Goal: Task Accomplishment & Management: Use online tool/utility

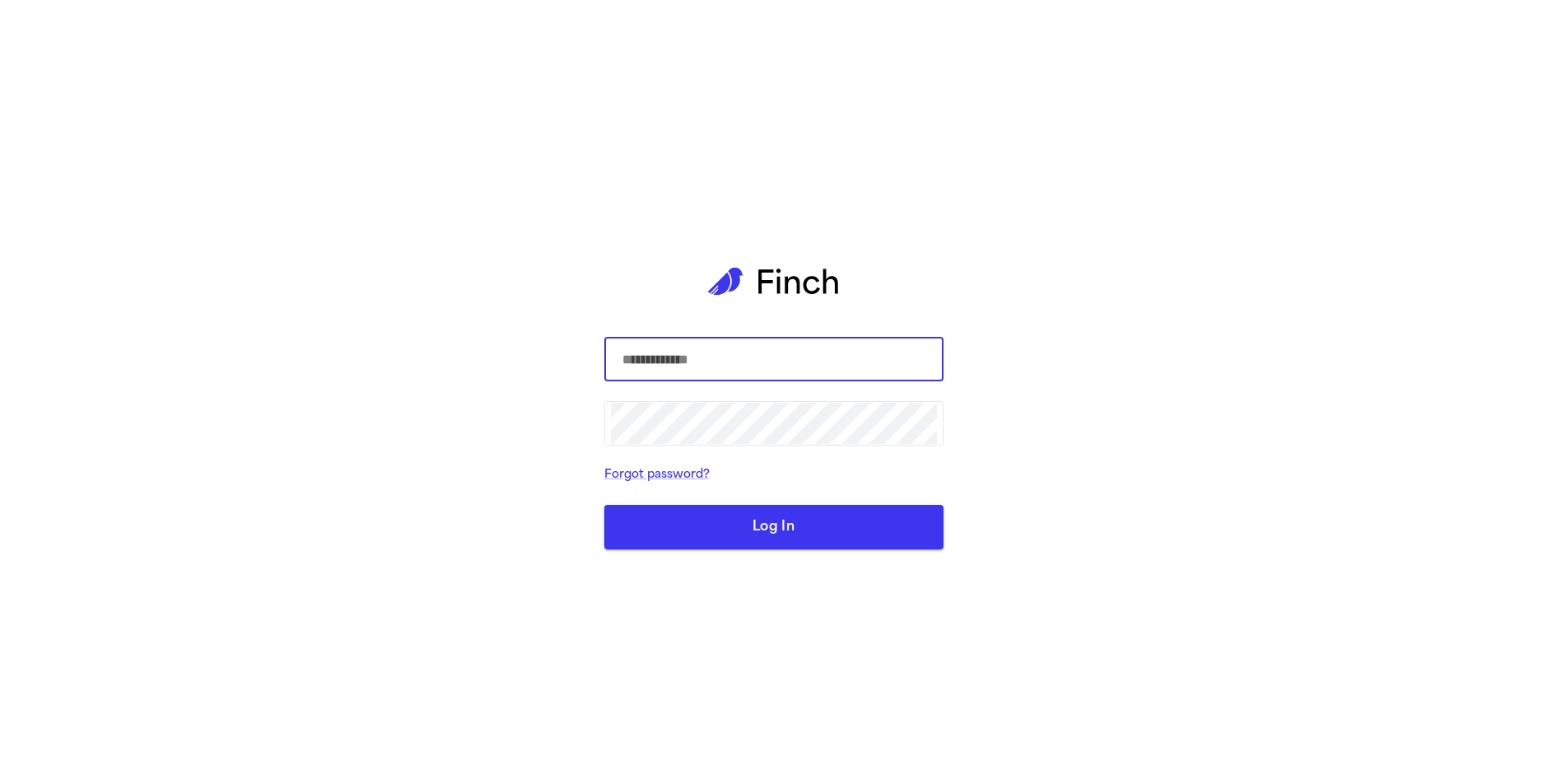
click at [726, 373] on input "text" at bounding box center [774, 359] width 326 height 46
type input "**********"
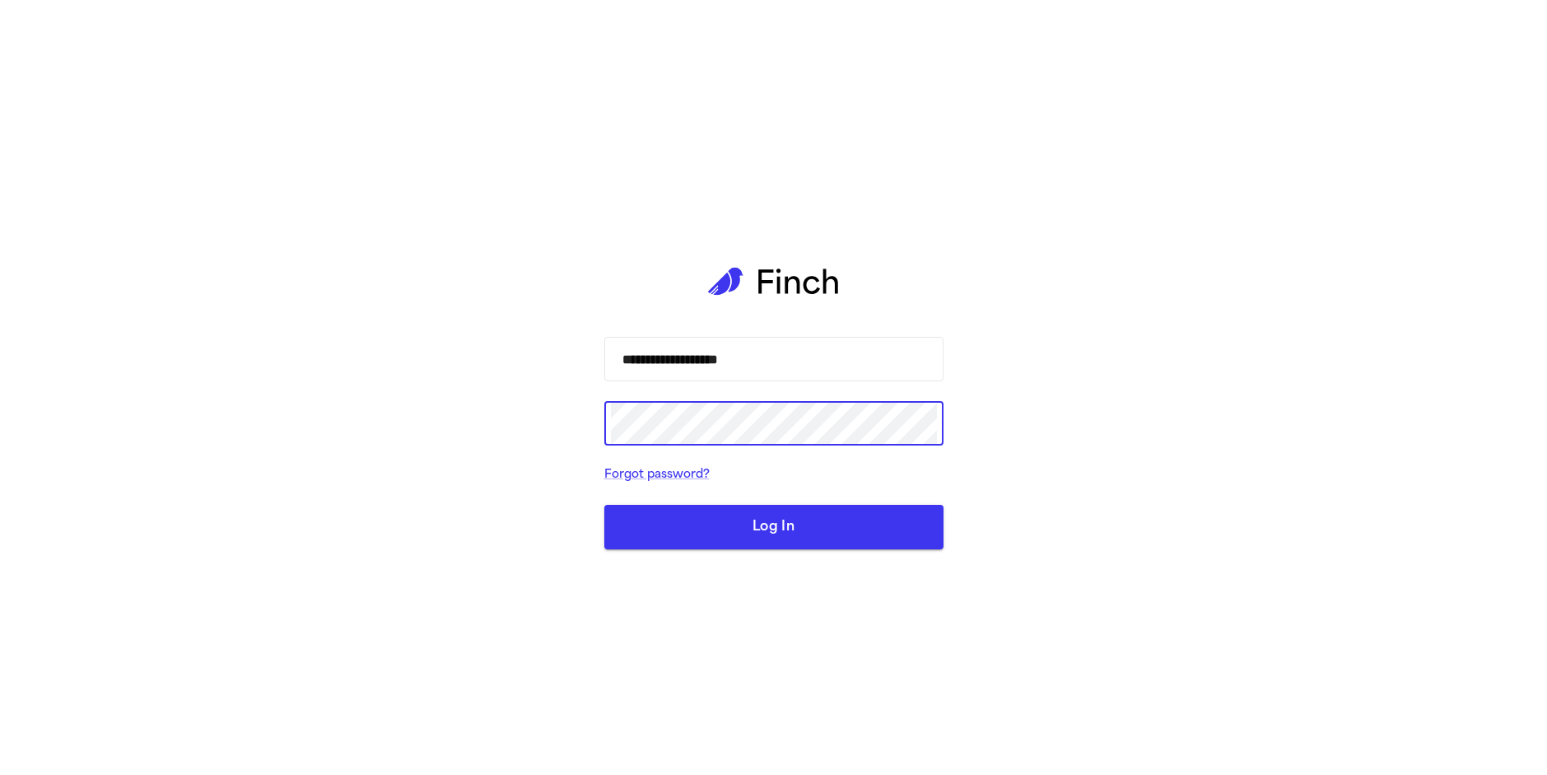
click at [812, 527] on button "Log In" at bounding box center [773, 527] width 339 height 44
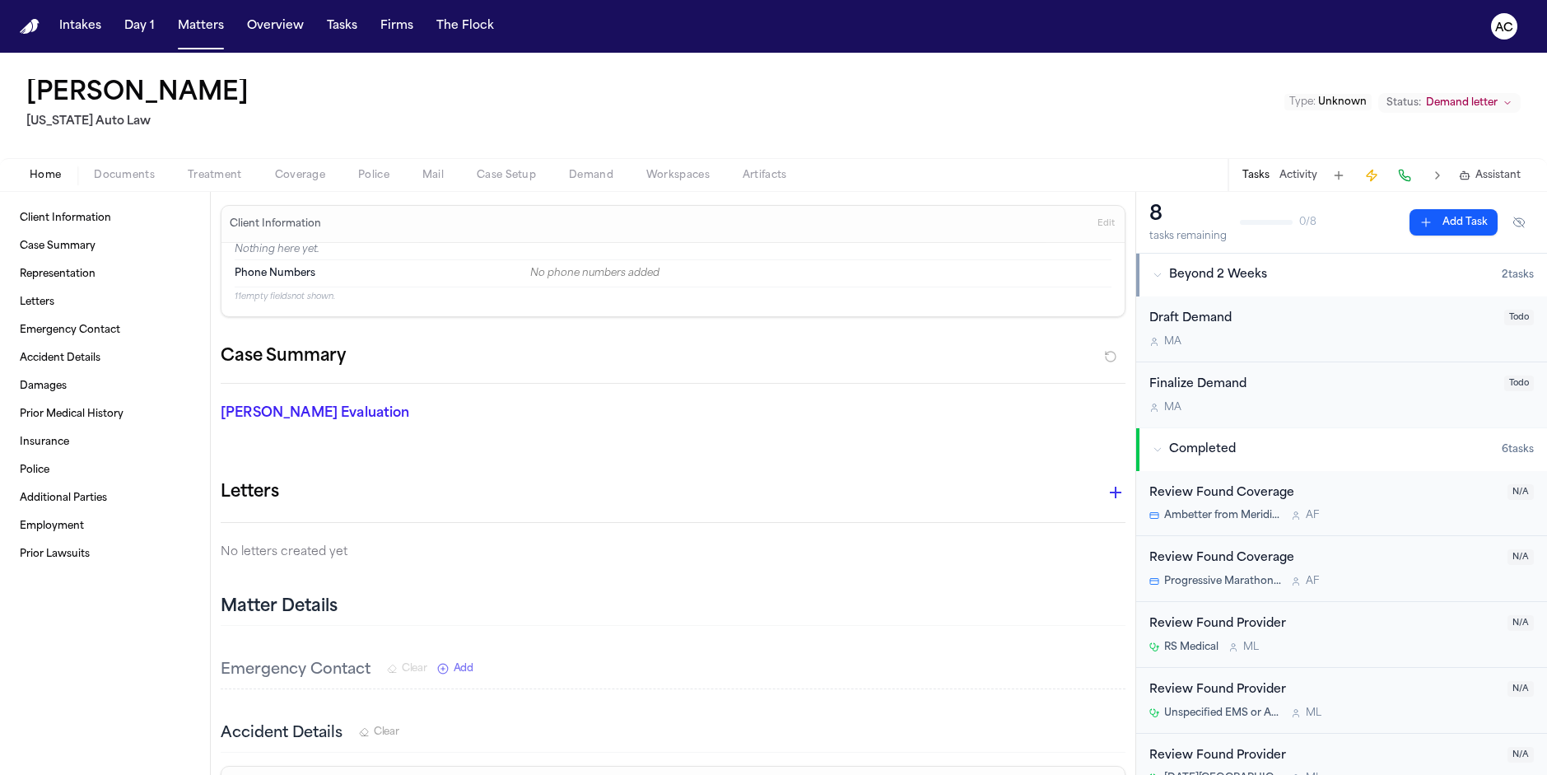
click at [569, 169] on span "Demand" at bounding box center [591, 175] width 44 height 13
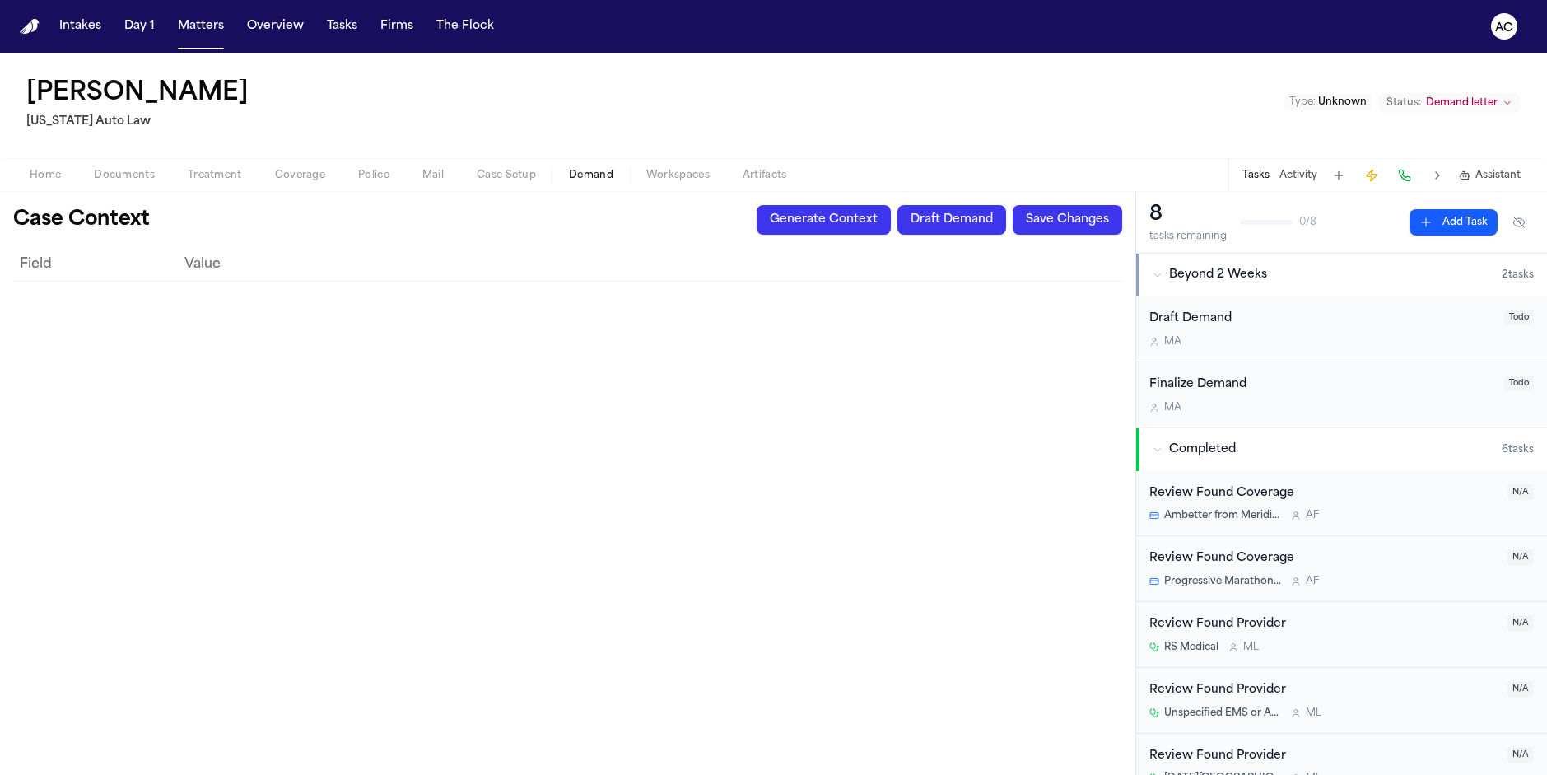
click at [41, 169] on span "Home" at bounding box center [45, 175] width 31 height 13
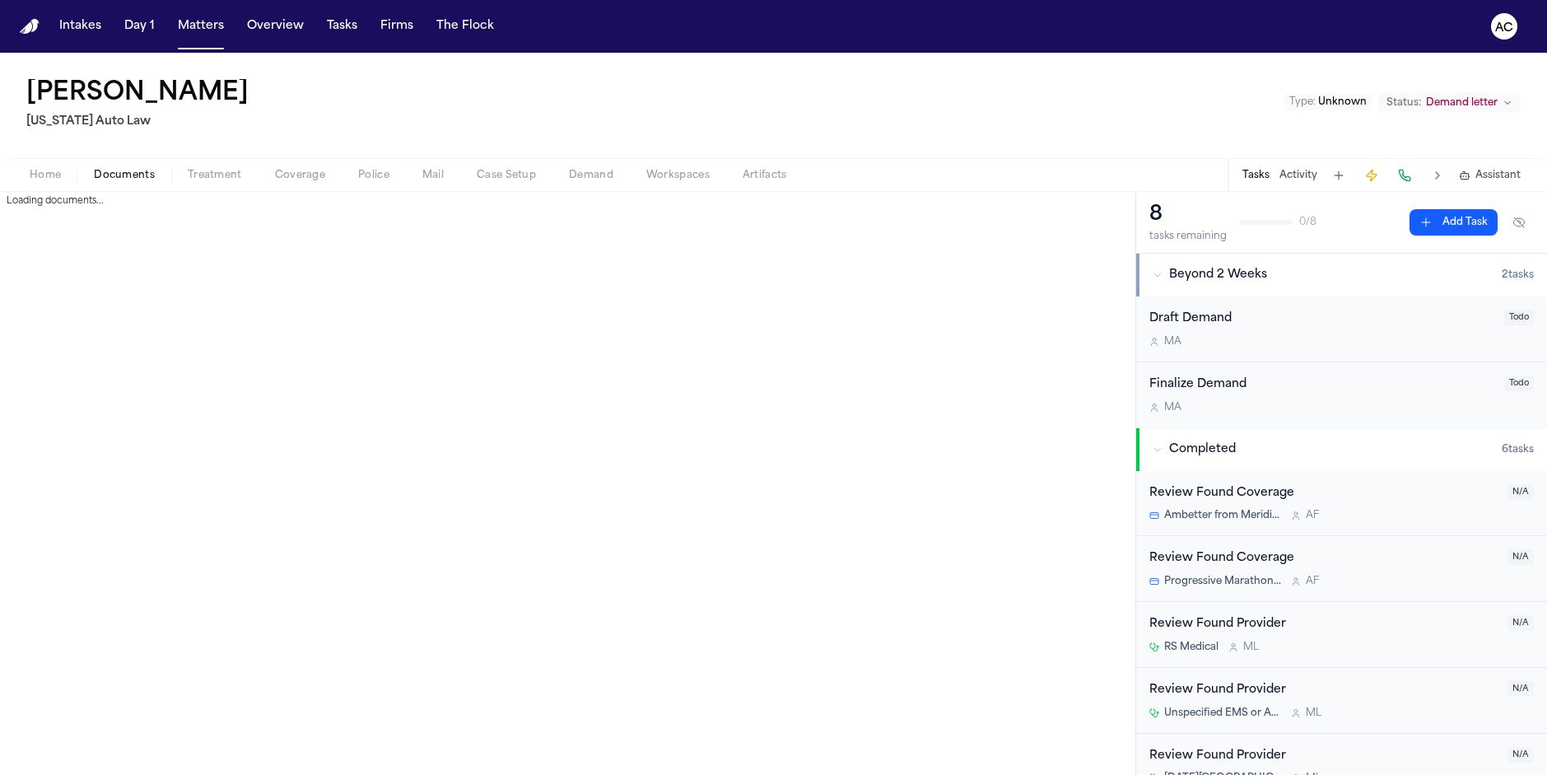
click at [94, 169] on span "Documents" at bounding box center [124, 175] width 61 height 13
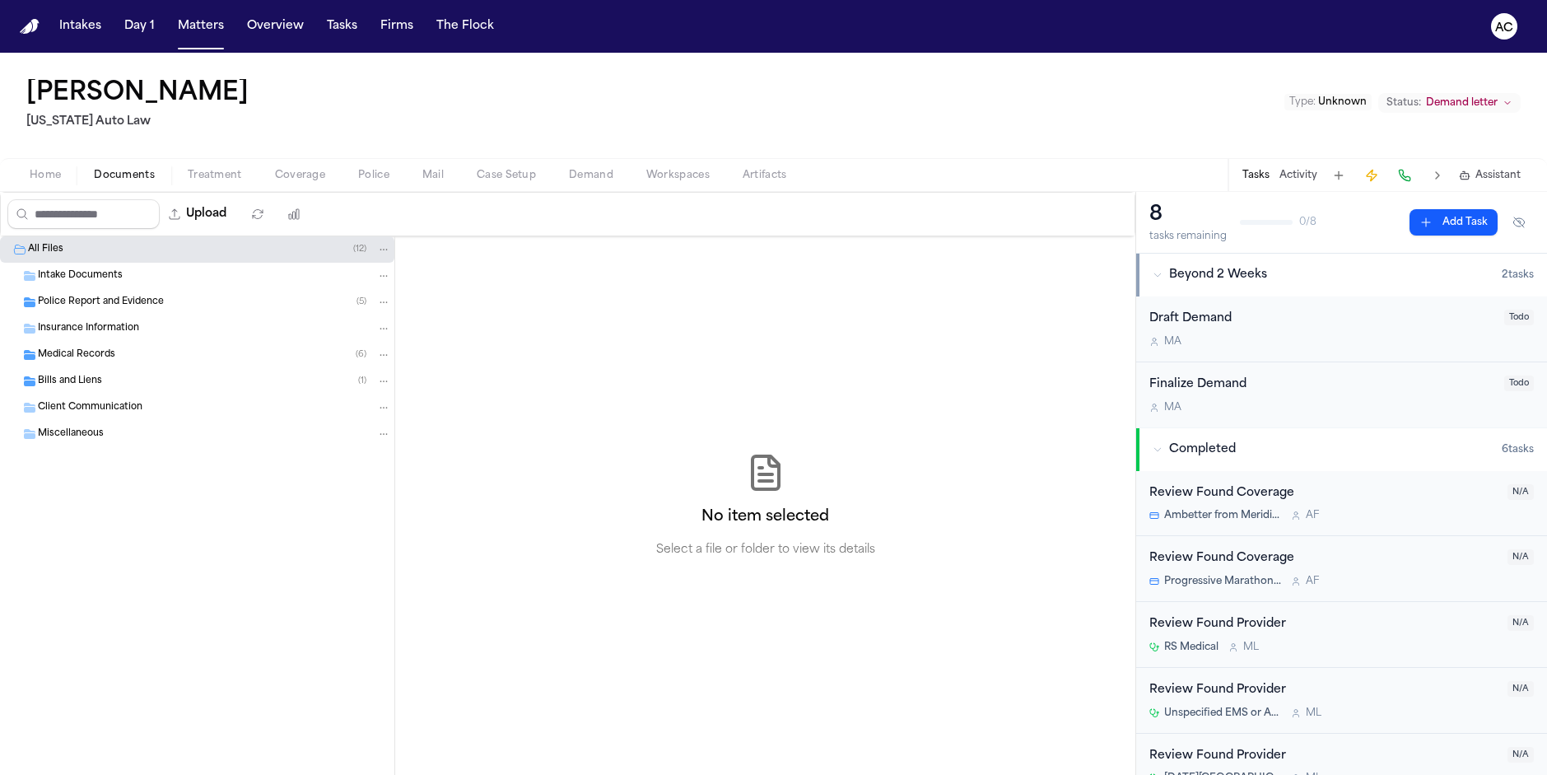
click at [81, 427] on span "Miscellaneous" at bounding box center [71, 434] width 66 height 14
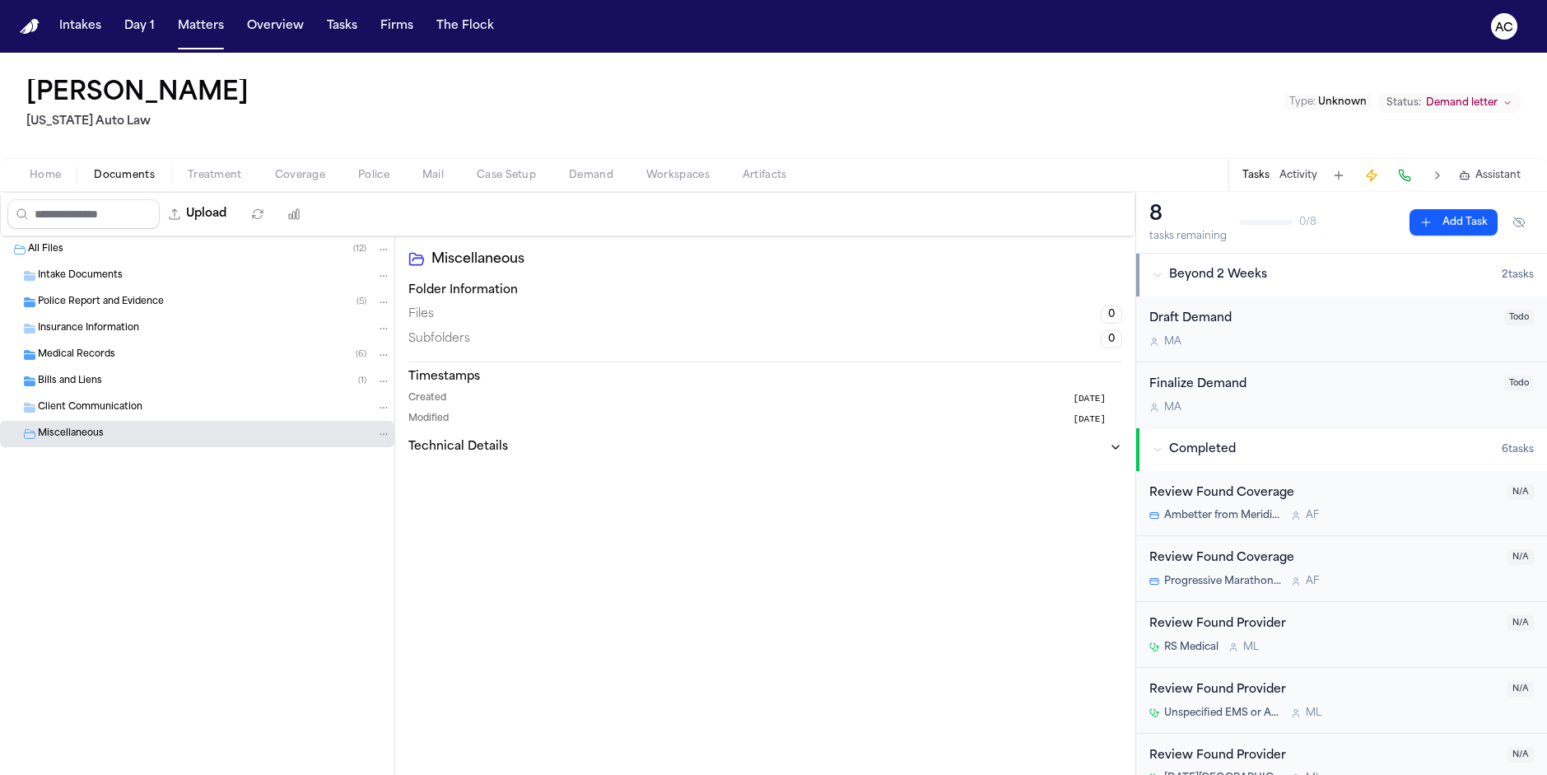
click at [376, 347] on button "Folder: Medical Records" at bounding box center [383, 354] width 15 height 15
click at [262, 347] on div "Medical Records ( 6 )" at bounding box center [214, 354] width 353 height 15
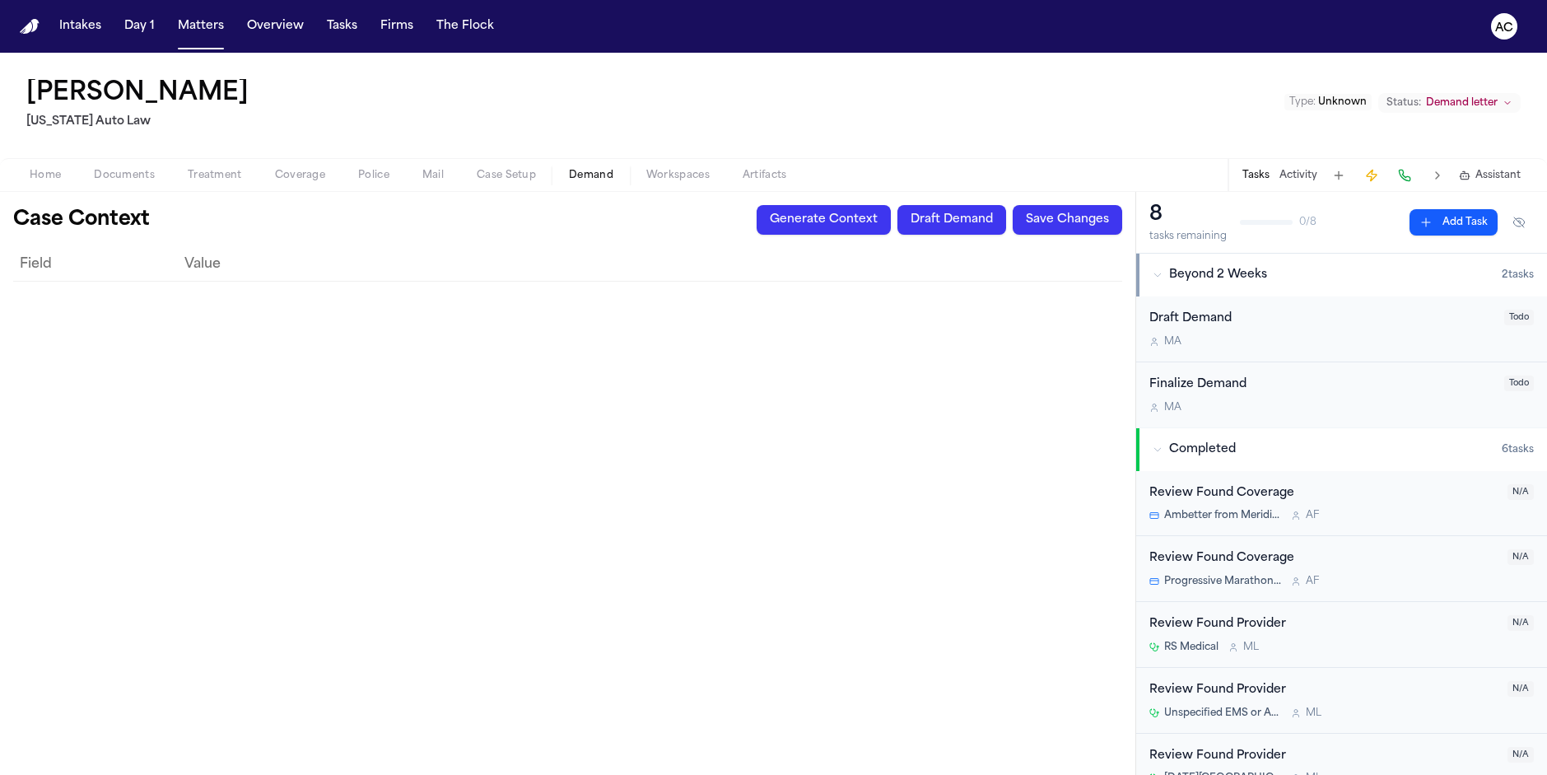
click at [569, 169] on span "Demand" at bounding box center [591, 175] width 44 height 13
click at [100, 169] on span "Documents" at bounding box center [124, 175] width 61 height 13
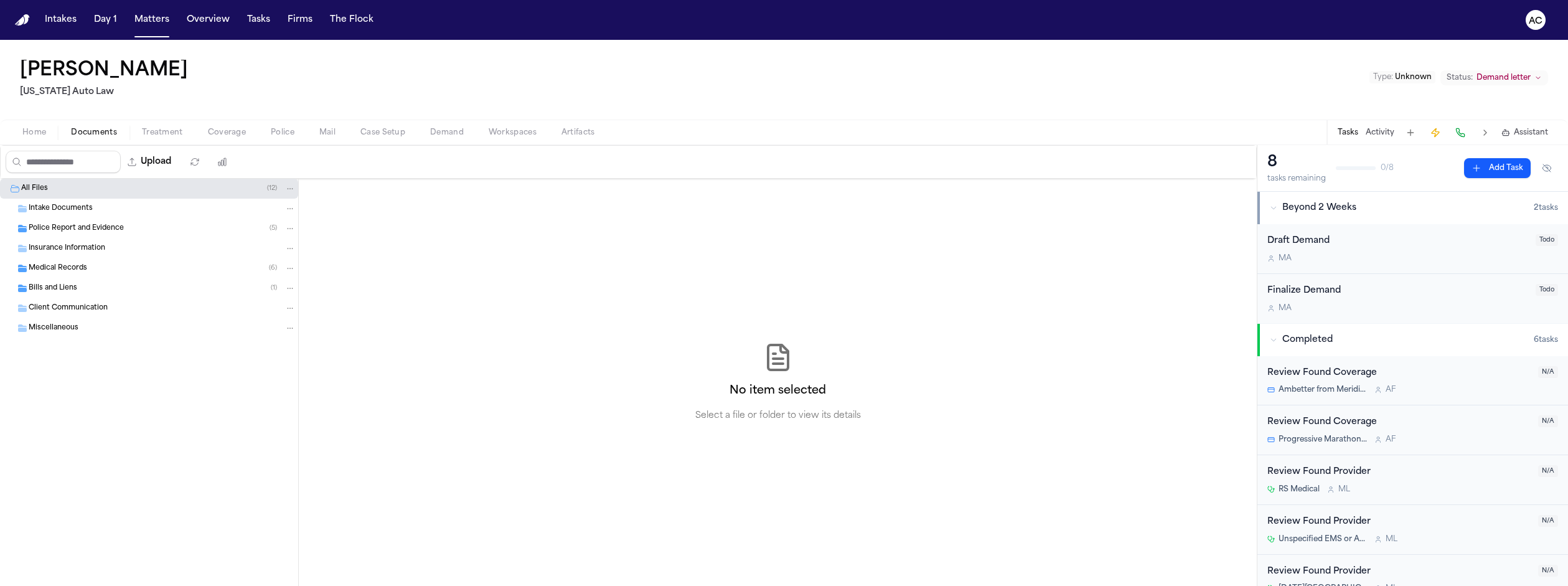
click at [430, 128] on span "Demand" at bounding box center [447, 132] width 33 height 10
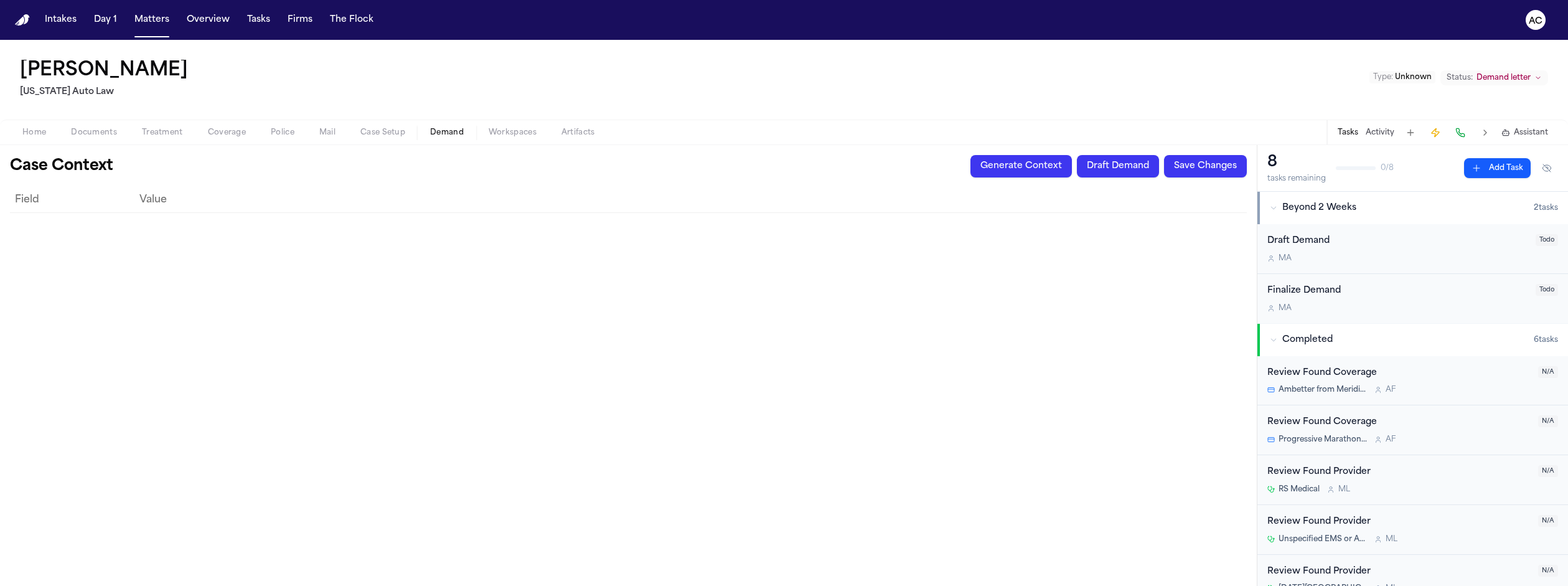
click at [1072, 155] on button "Generate Context" at bounding box center [1021, 166] width 101 height 23
click at [551, 188] on th "Value" at bounding box center [690, 200] width 1112 height 25
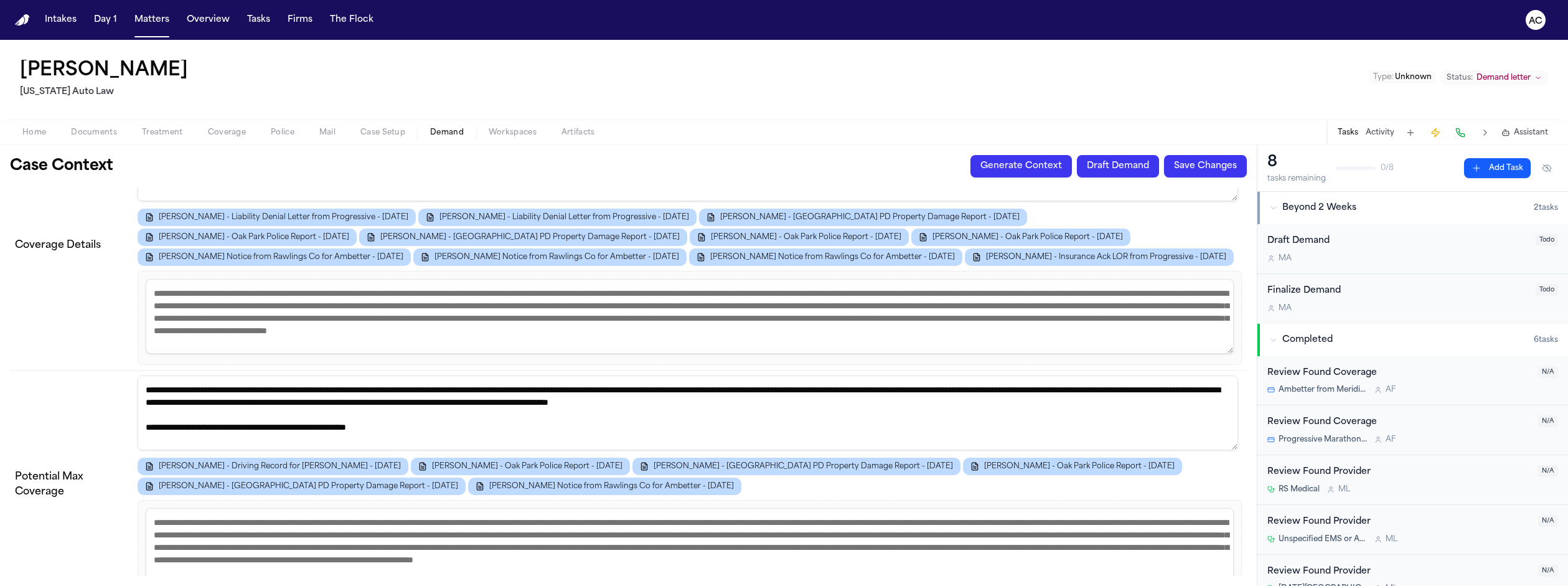
scroll to position [187, 0]
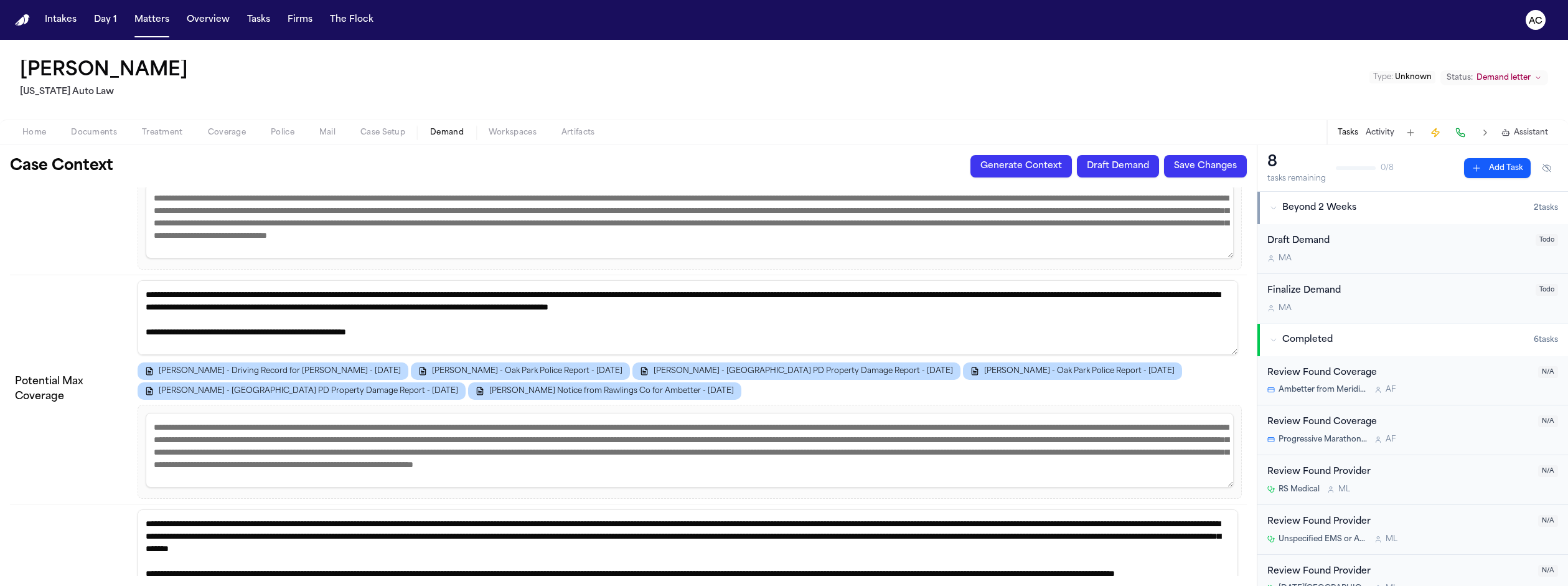
click at [513, 184] on textarea at bounding box center [689, 221] width 1088 height 75
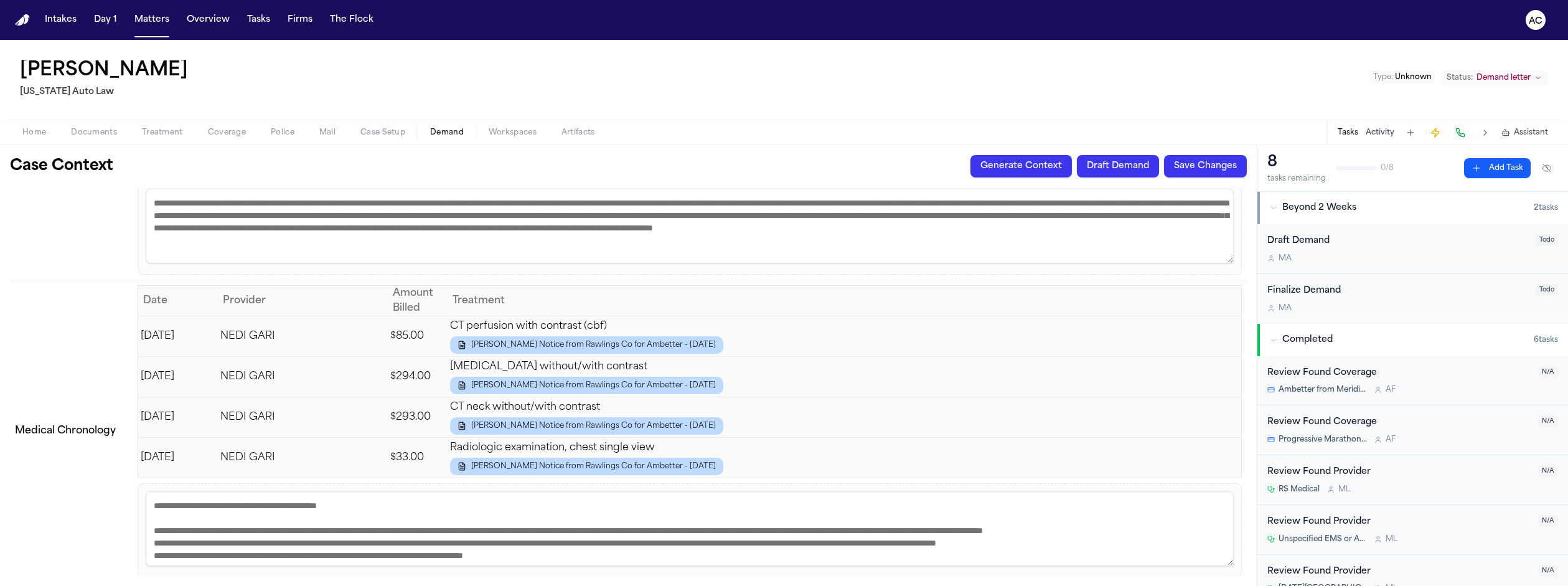
scroll to position [1285, 0]
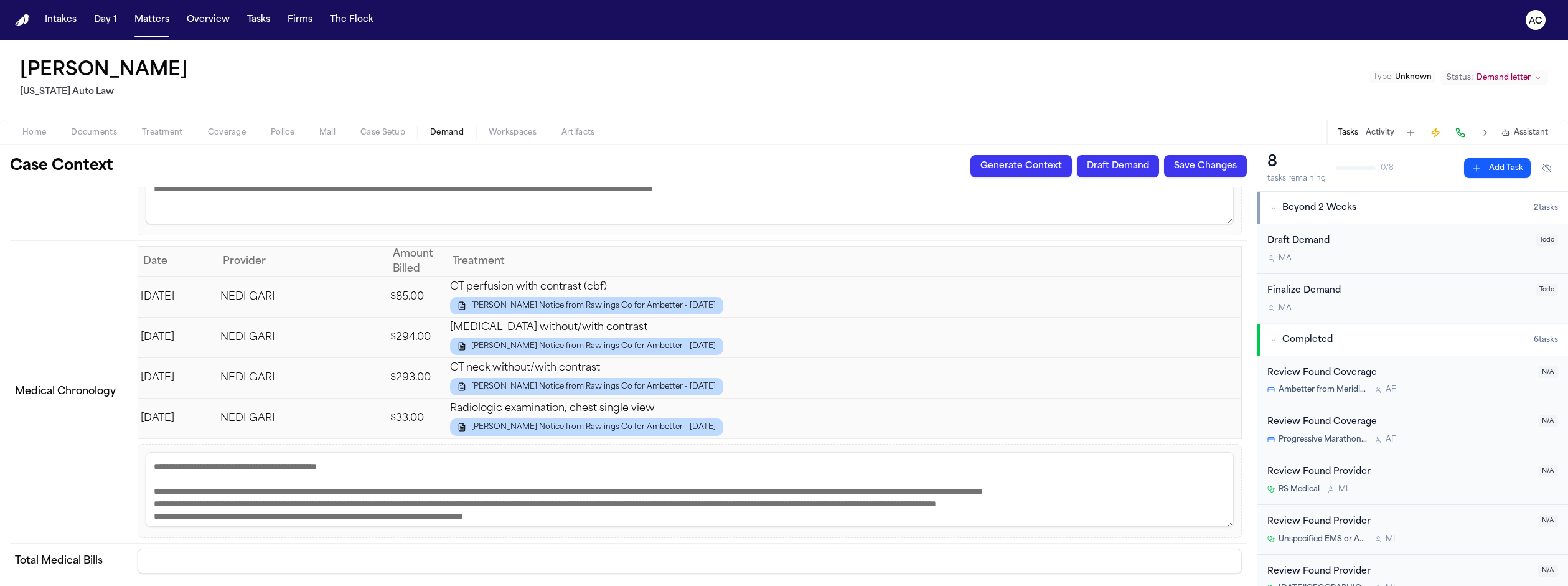
click at [1159, 155] on button "Draft Demand" at bounding box center [1117, 166] width 82 height 23
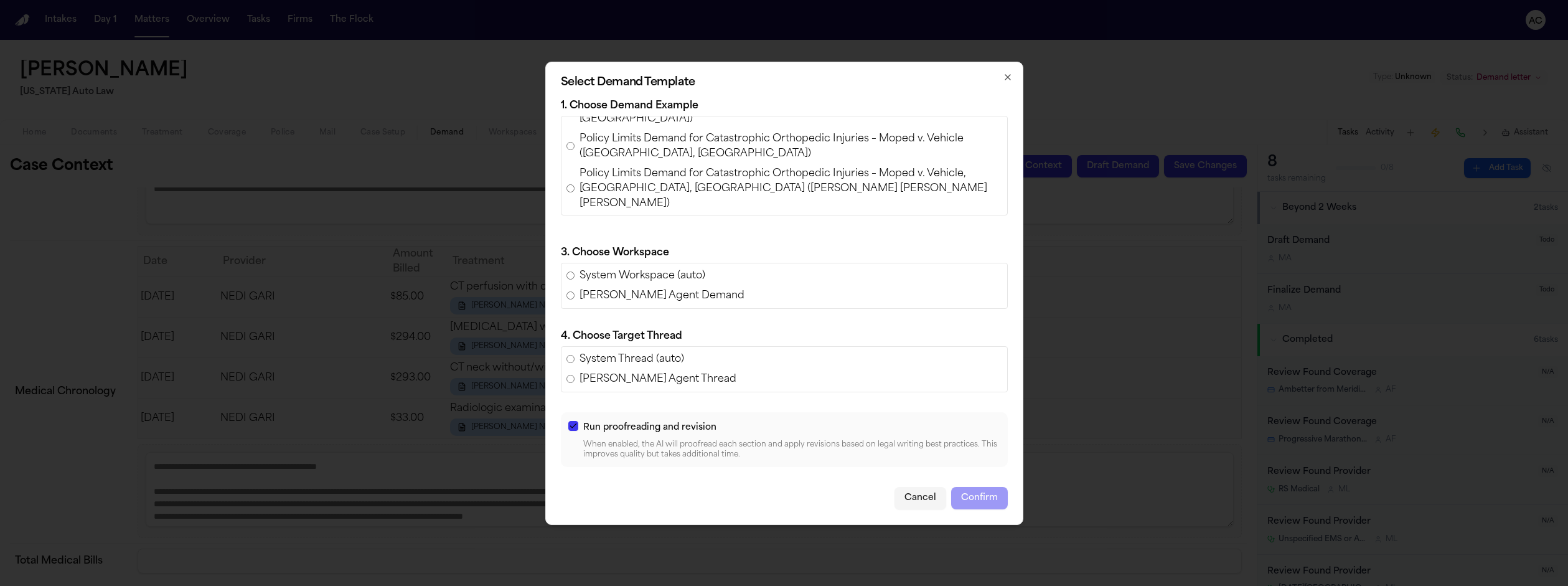
scroll to position [312, 0]
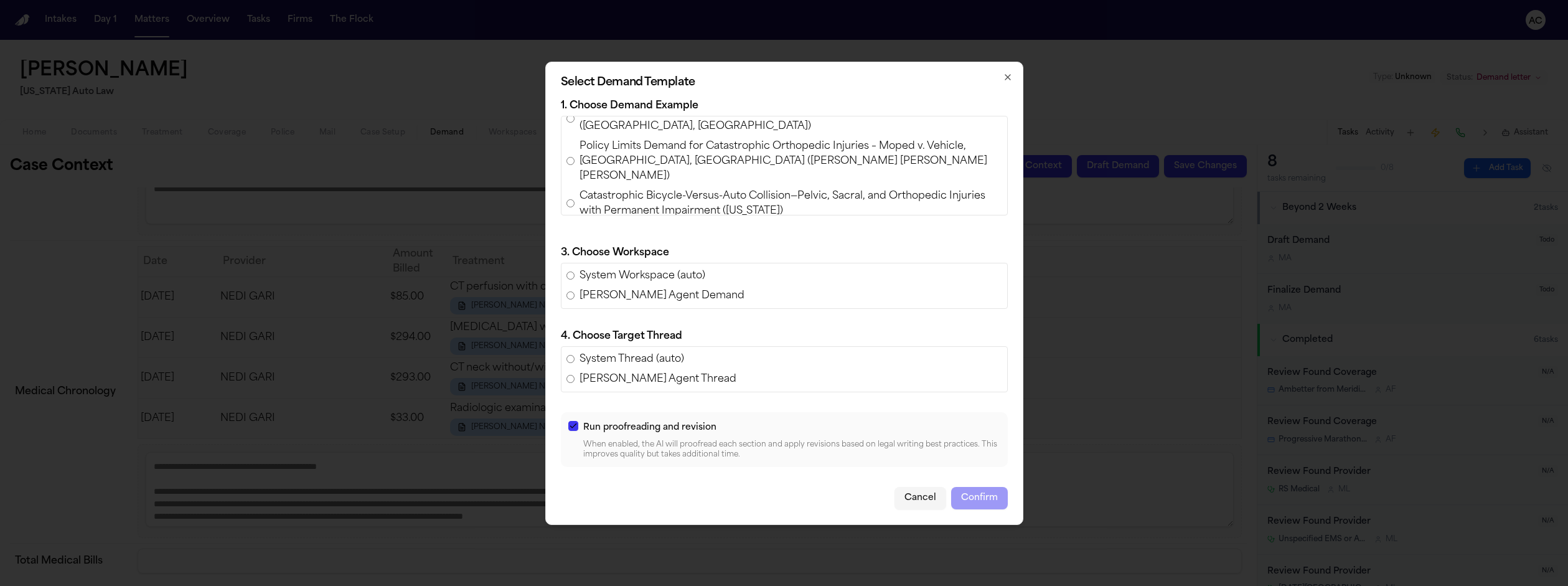
click at [680, 259] on span "Policy Limits Demand for Luke Bartholomew Wilson v. Wissam Walid Laham (AAA Ins…" at bounding box center [791, 274] width 423 height 30
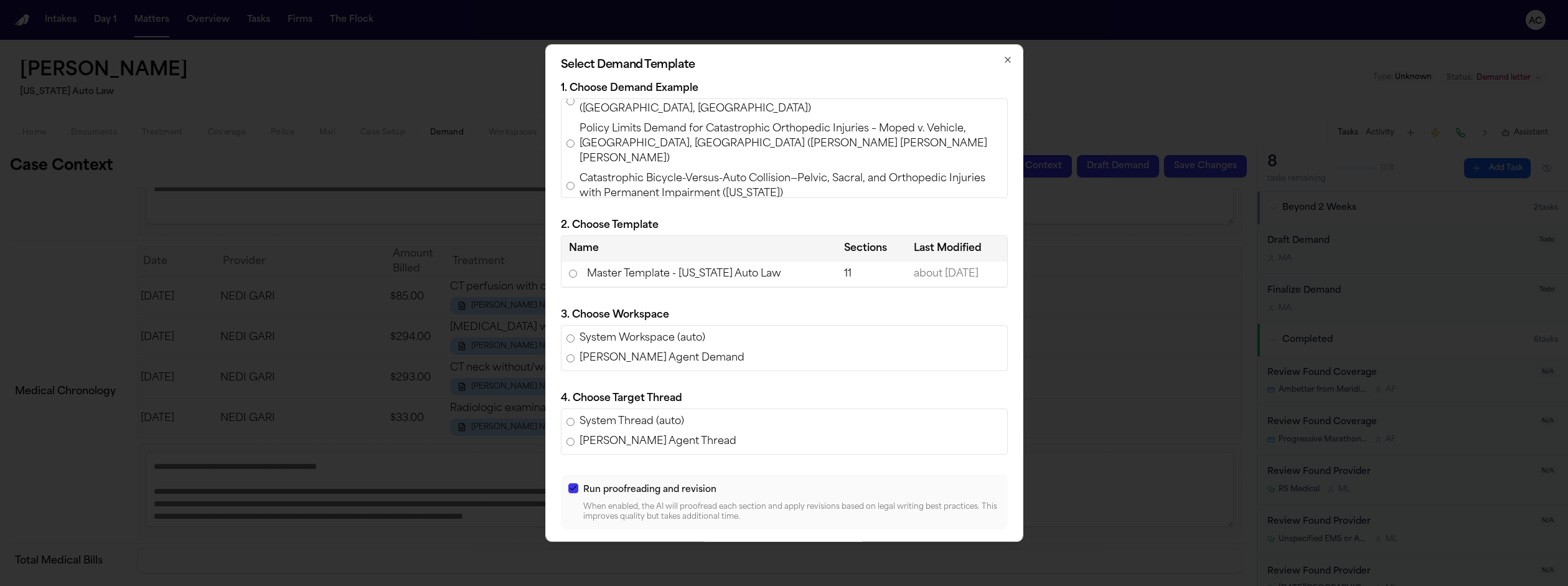
click at [664, 266] on td "Master Template - Michigan Auto Law" at bounding box center [699, 274] width 275 height 26
click at [951, 549] on button "Confirm" at bounding box center [979, 560] width 57 height 23
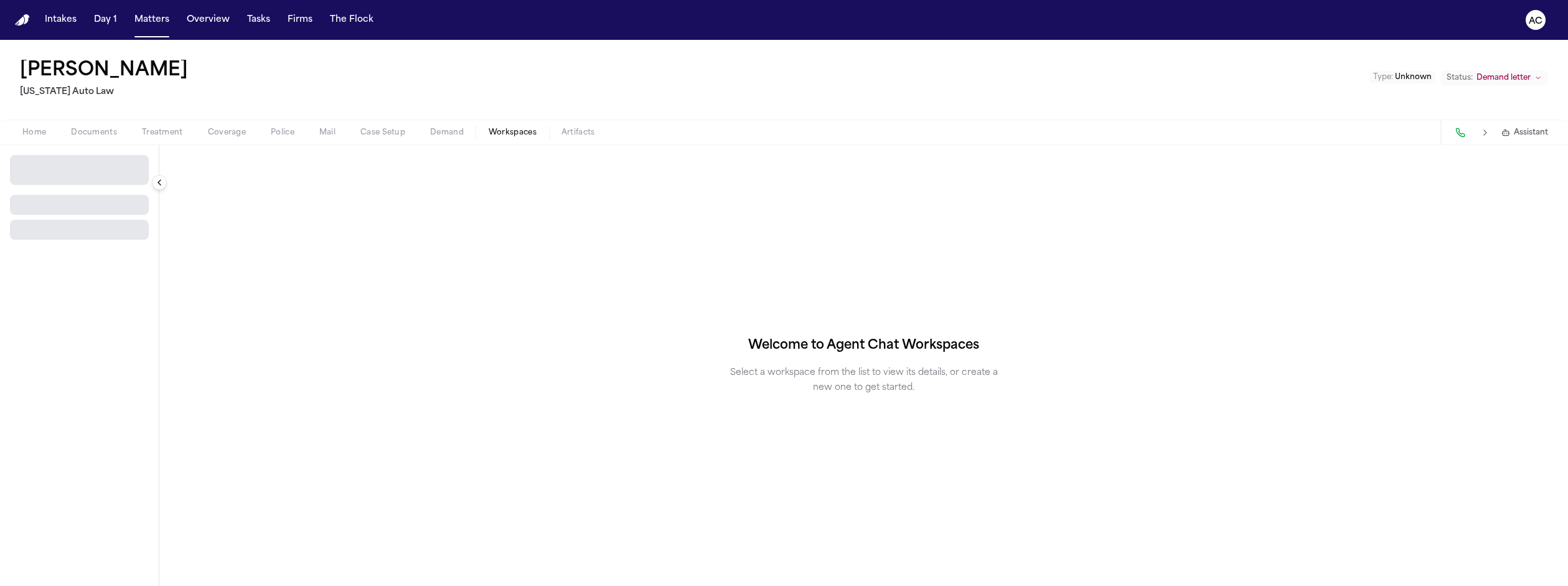
click at [488, 128] on span "Workspaces" at bounding box center [512, 132] width 48 height 10
click at [107, 155] on button "Select Workspace" at bounding box center [79, 165] width 139 height 20
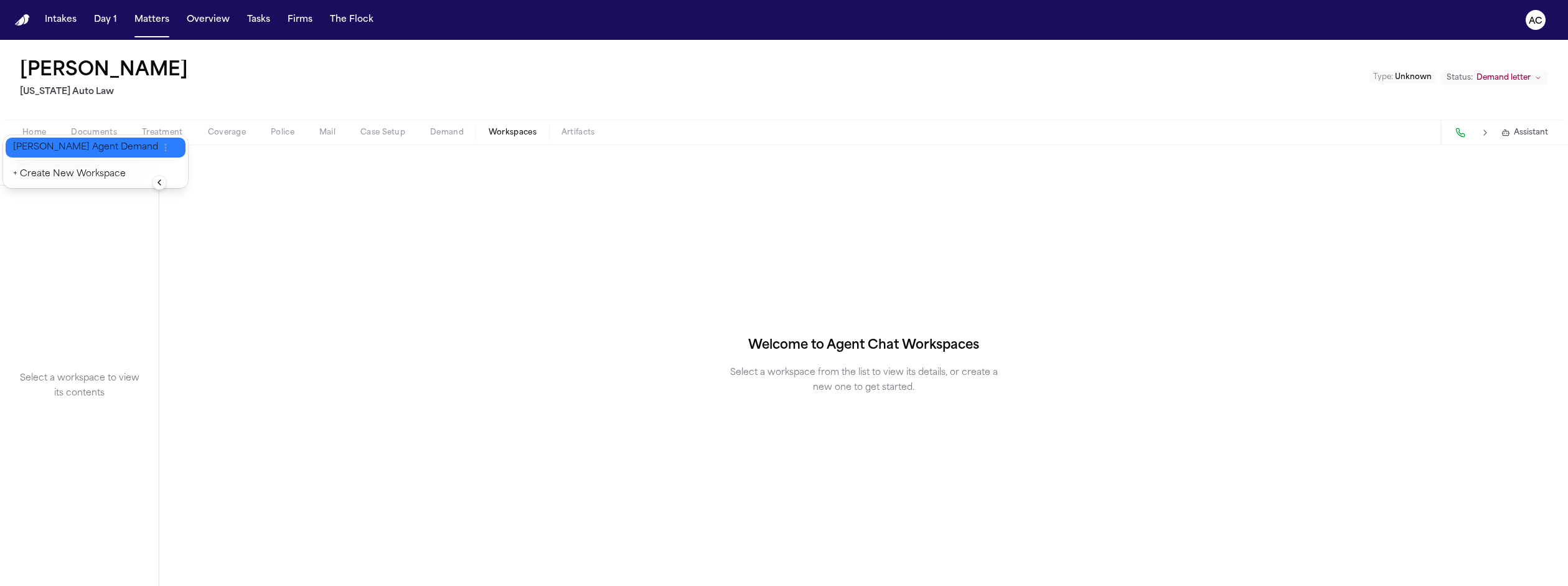
click at [48, 146] on span "Finch Agent Demand" at bounding box center [85, 147] width 145 height 12
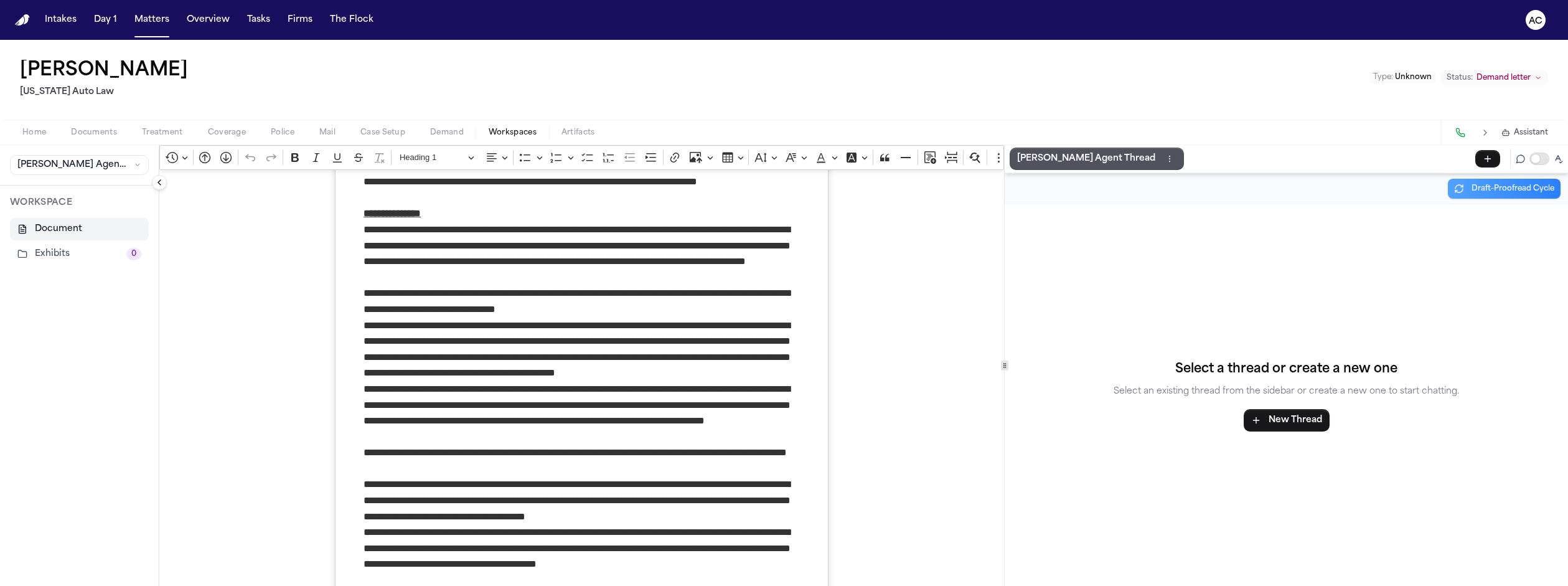
scroll to position [685, 0]
click at [491, 317] on p "**********" at bounding box center [581, 349] width 436 height 64
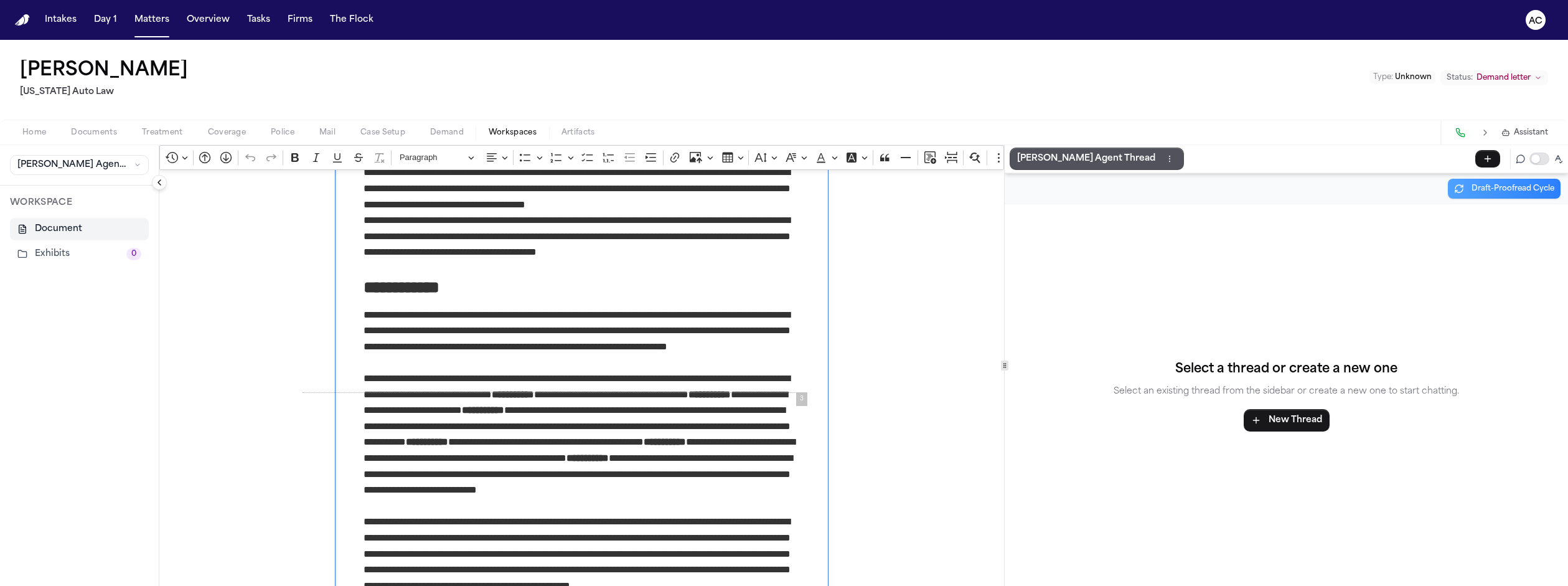
scroll to position [1059, 0]
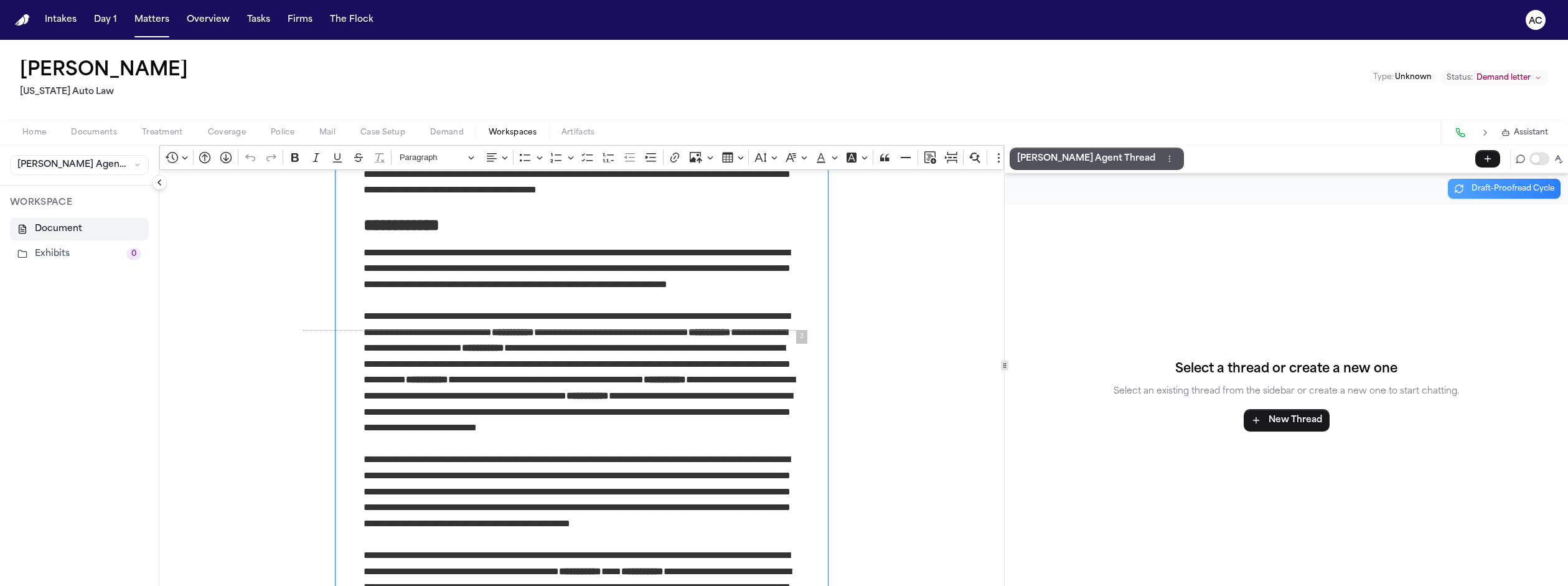
drag, startPoint x: 516, startPoint y: 198, endPoint x: 735, endPoint y: 167, distance: 221.2
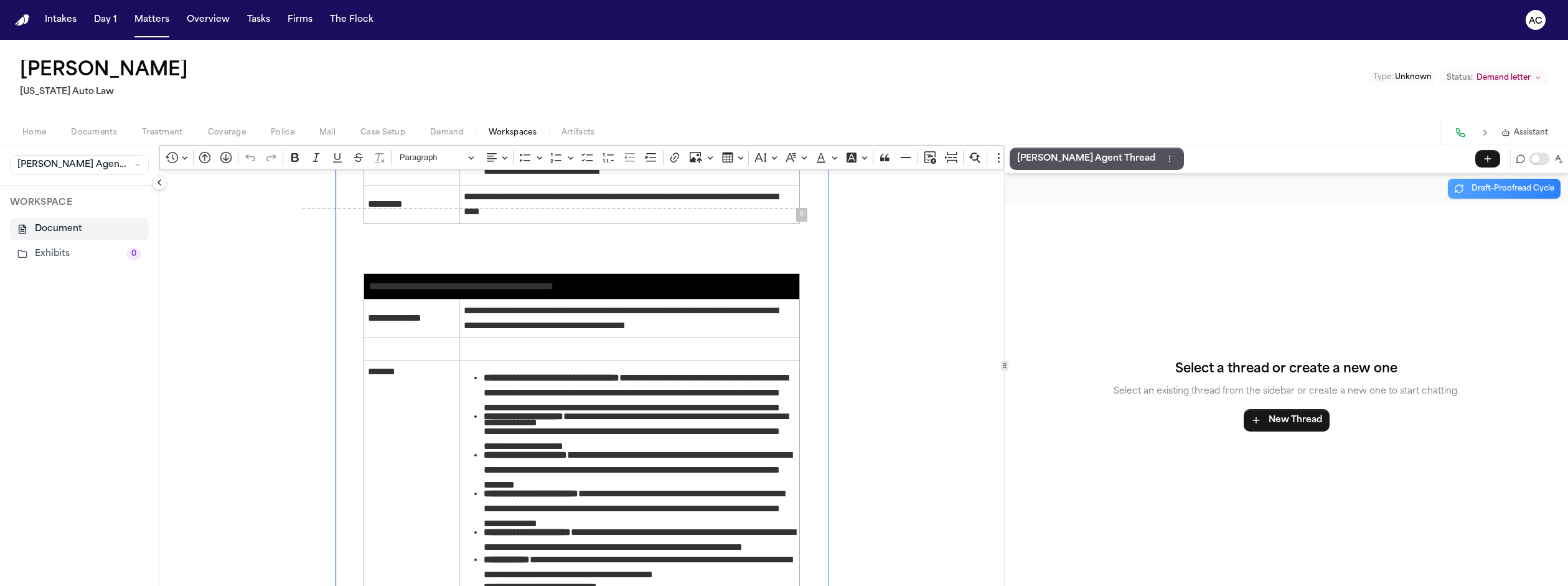
scroll to position [2801, 0]
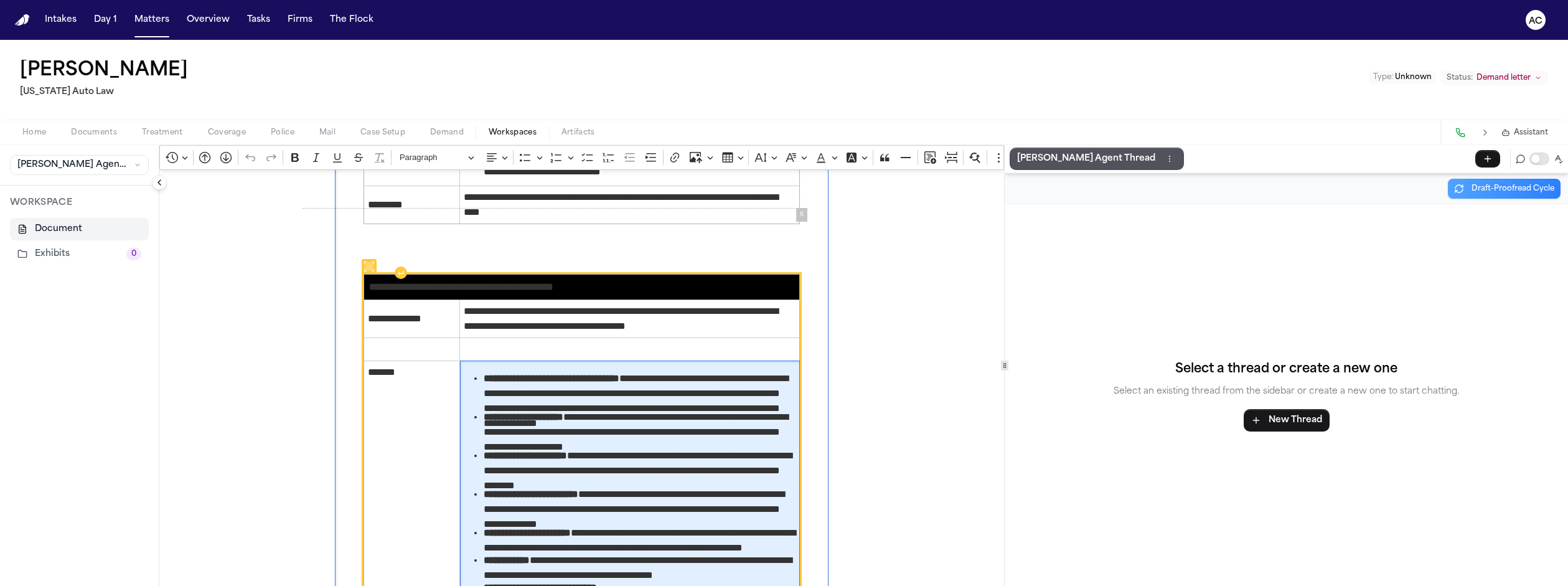
click at [630, 553] on span "**********" at bounding box center [640, 564] width 311 height 23
click at [617, 553] on span "**********" at bounding box center [640, 564] width 311 height 23
click at [369, 282] on strong "**********" at bounding box center [461, 287] width 184 height 9
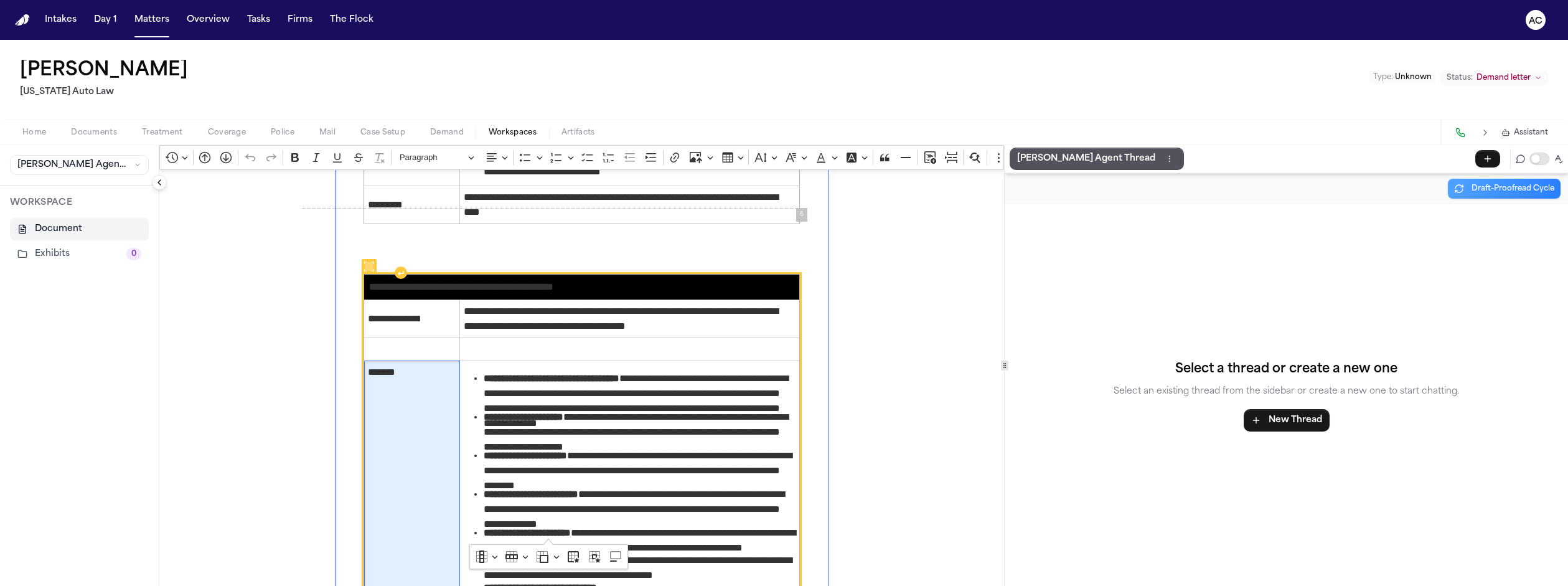
click at [389, 386] on td "*******" at bounding box center [412, 518] width 96 height 315
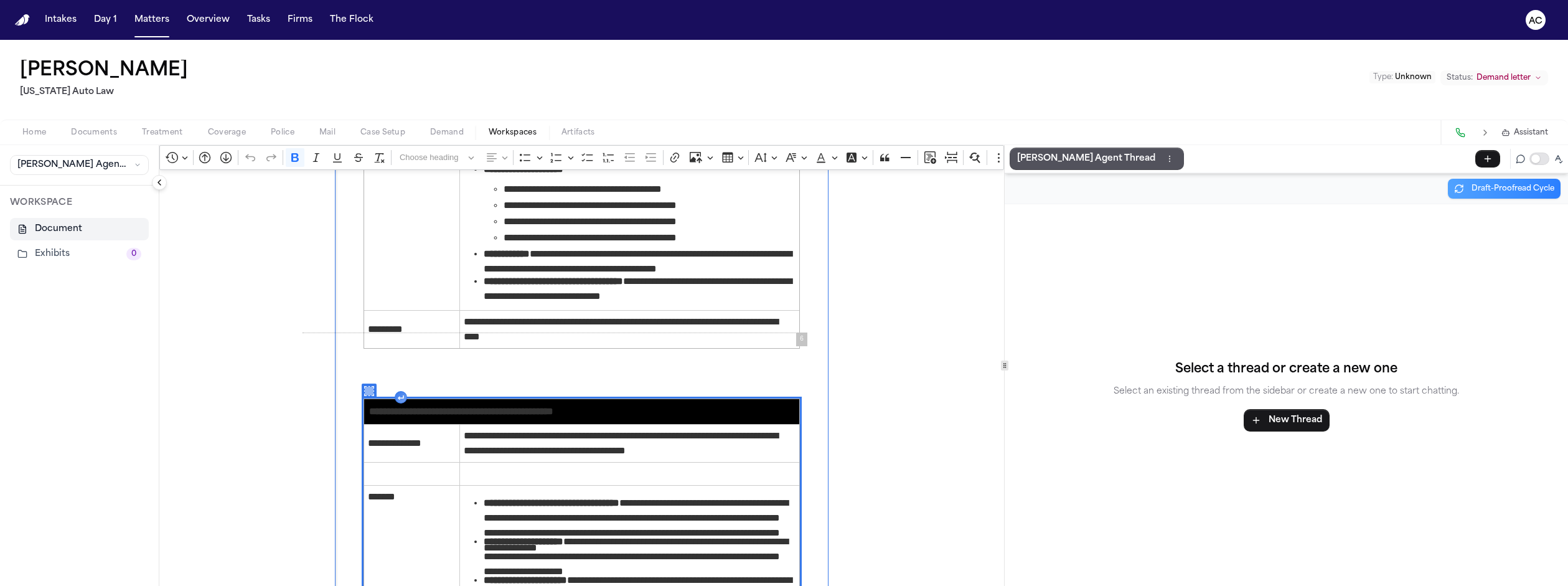
scroll to position [2677, 0]
click at [364, 386] on icon "Rich Text Editor. Editing area: main. Press Alt+0 for help." at bounding box center [369, 391] width 9 height 9
click at [1046, 572] on div "Select a thread or create a new one Select an existing thread from the sidebar …" at bounding box center [1286, 395] width 563 height 382
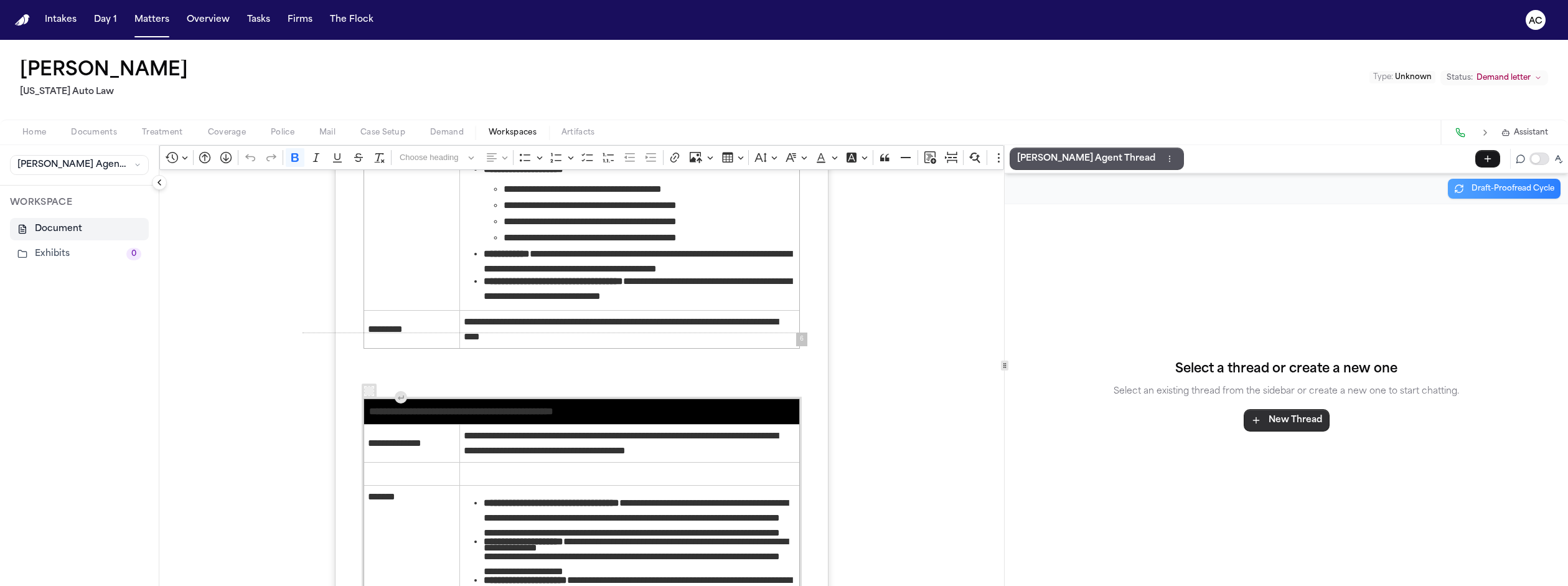
click at [1295, 409] on button "New Thread" at bounding box center [1287, 420] width 86 height 23
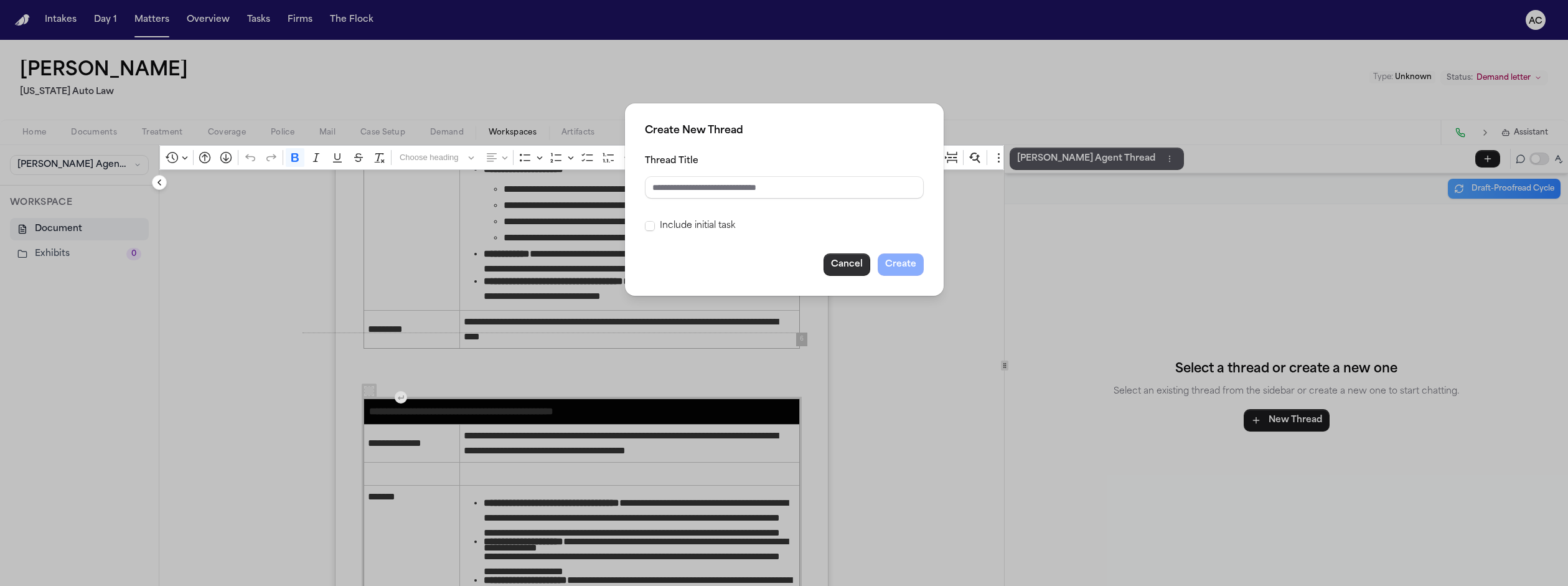
click at [829, 253] on button "Cancel" at bounding box center [847, 265] width 47 height 23
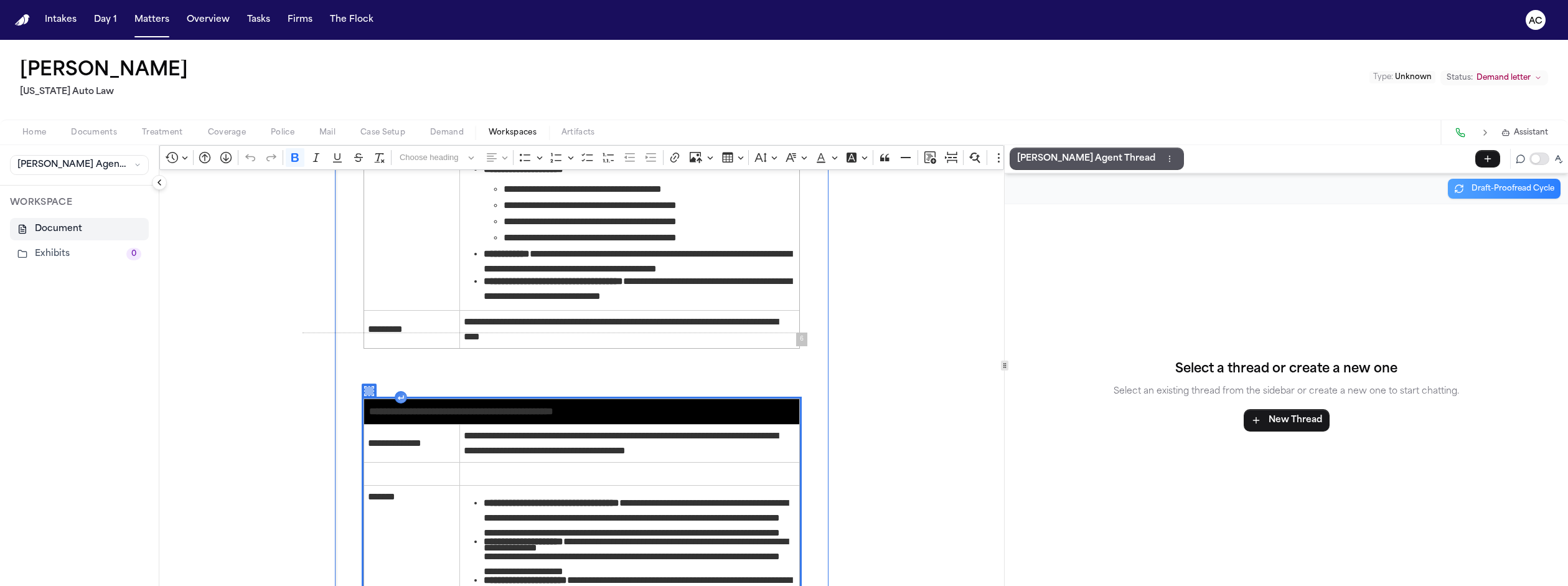
click at [364, 386] on icon "Rich Text Editor. Editing area: main. Press Alt+0 for help." at bounding box center [369, 391] width 9 height 9
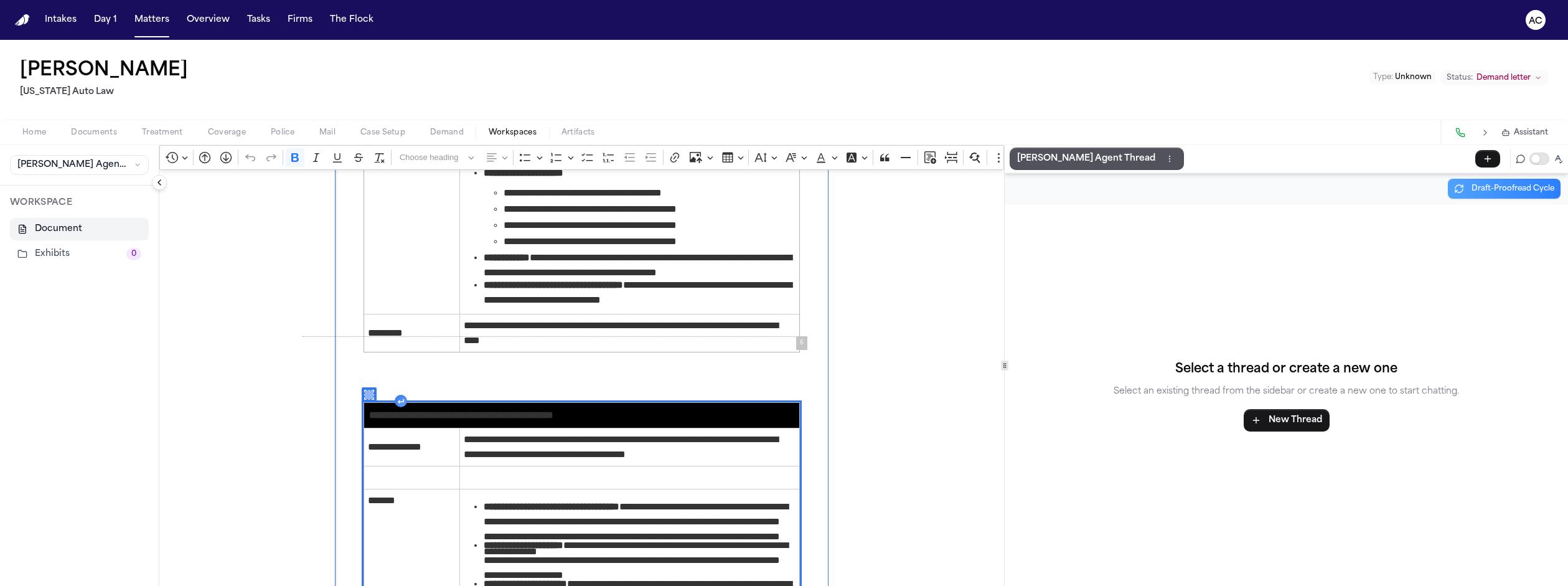
scroll to position [2736, 0]
